Goal: Check status: Check status

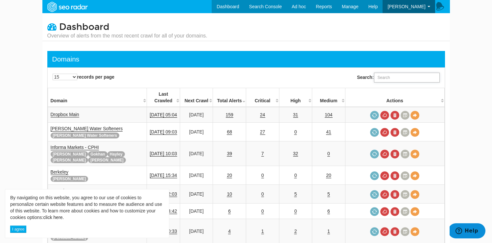
click at [406, 74] on input "Search:" at bounding box center [407, 78] width 66 height 10
click at [59, 188] on link "K-Seal" at bounding box center [58, 191] width 14 height 6
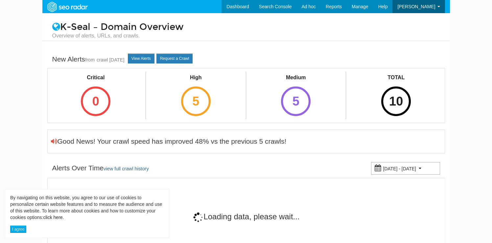
scroll to position [26, 0]
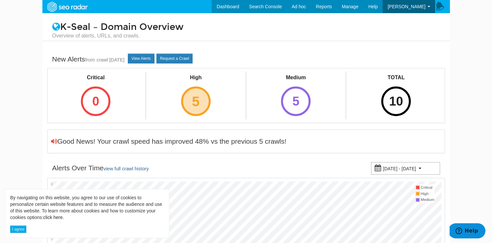
click at [210, 102] on div "5" at bounding box center [196, 102] width 30 height 30
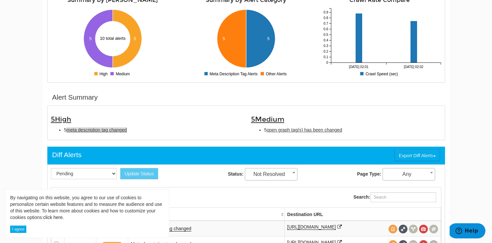
click at [116, 129] on span "meta description tag changed" at bounding box center [96, 129] width 61 height 5
type input "meta description tag changed"
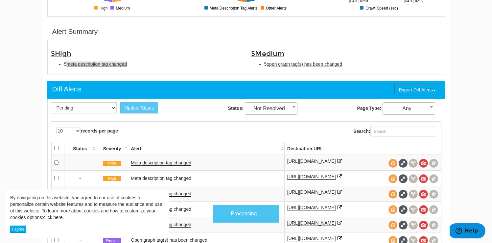
scroll to position [213, 0]
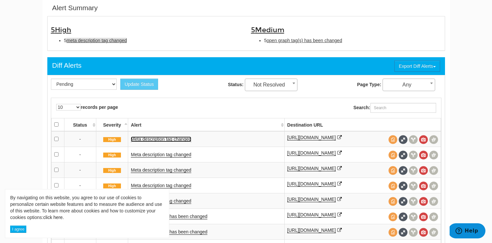
click at [157, 141] on link "Meta description tag changed" at bounding box center [161, 140] width 61 height 6
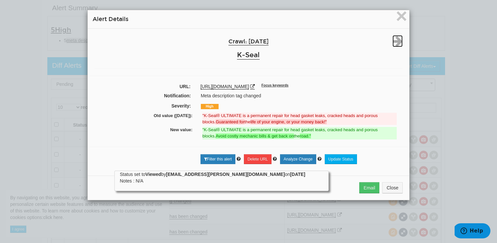
click at [399, 44] on icon at bounding box center [398, 41] width 10 height 12
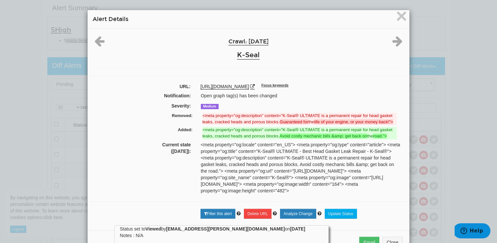
click at [438, 53] on div "× Alert Details Crawl: 10/09/2025 K-Seal URL: https://www.kseal.com/au/products…" at bounding box center [248, 121] width 497 height 243
click at [396, 16] on span "×" at bounding box center [402, 16] width 12 height 22
